Goal: Navigation & Orientation: Find specific page/section

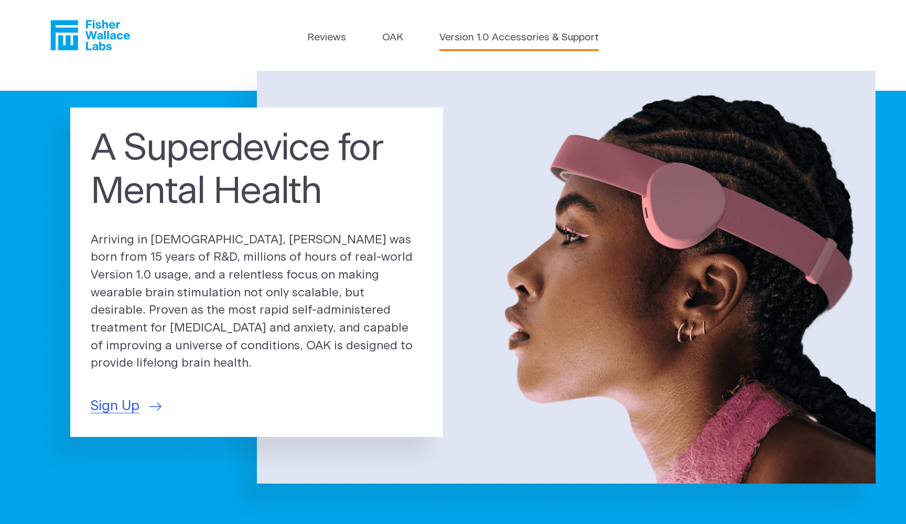
click at [467, 42] on link "Version 1.0 Accessories & Support" at bounding box center [518, 37] width 159 height 15
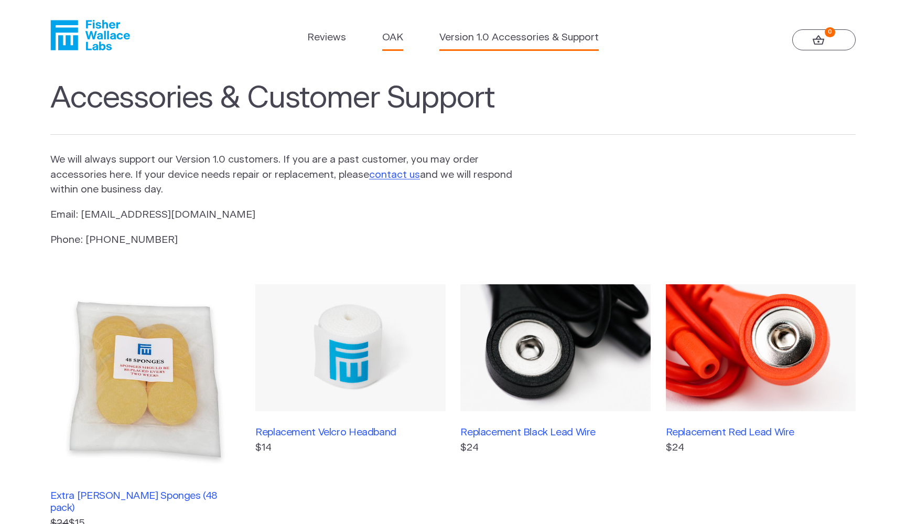
click at [398, 40] on link "OAK" at bounding box center [392, 37] width 21 height 15
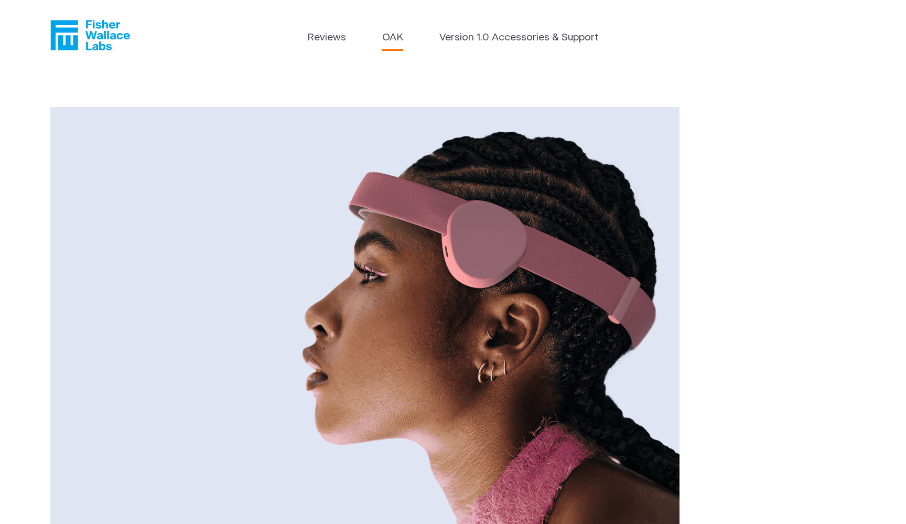
click at [82, 33] on icon "Fisher Wallace" at bounding box center [90, 35] width 80 height 30
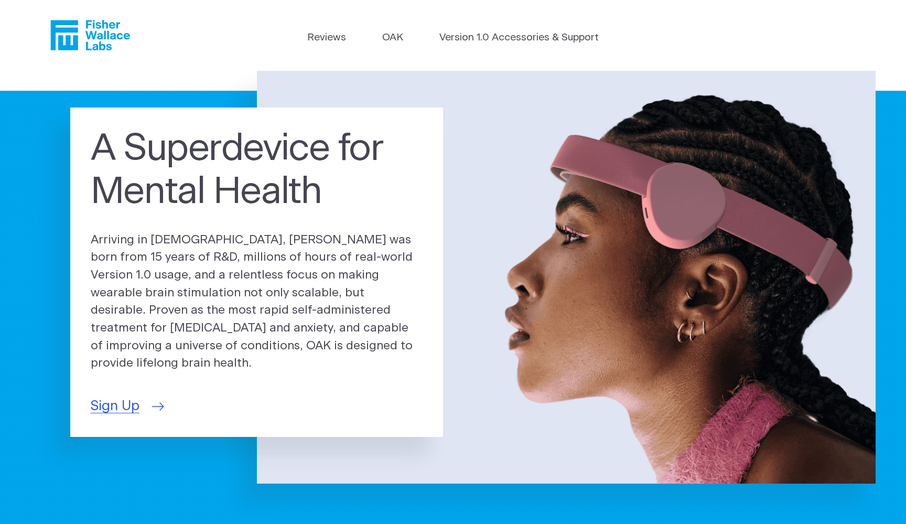
click at [134, 398] on span "Sign Up" at bounding box center [115, 406] width 49 height 20
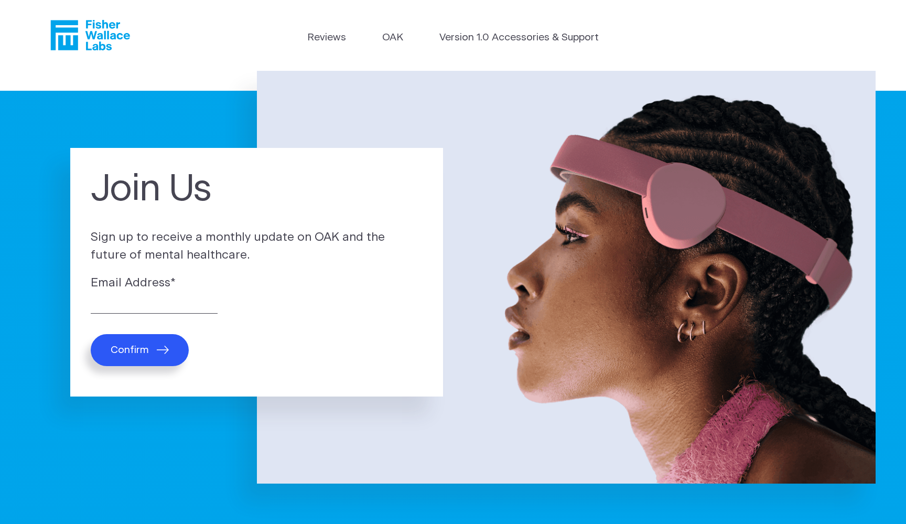
click at [91, 48] on icon "Fisher Wallace" at bounding box center [90, 35] width 80 height 30
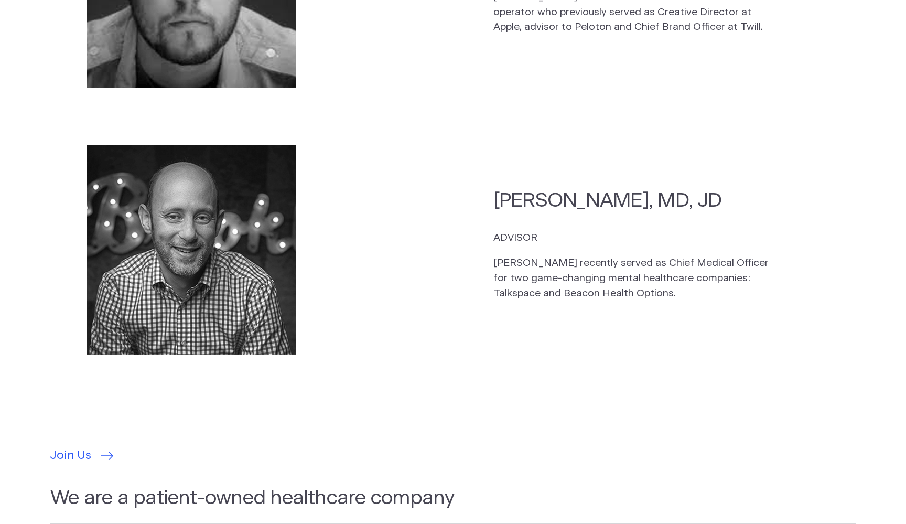
scroll to position [2827, 0]
